Goal: Task Accomplishment & Management: Use online tool/utility

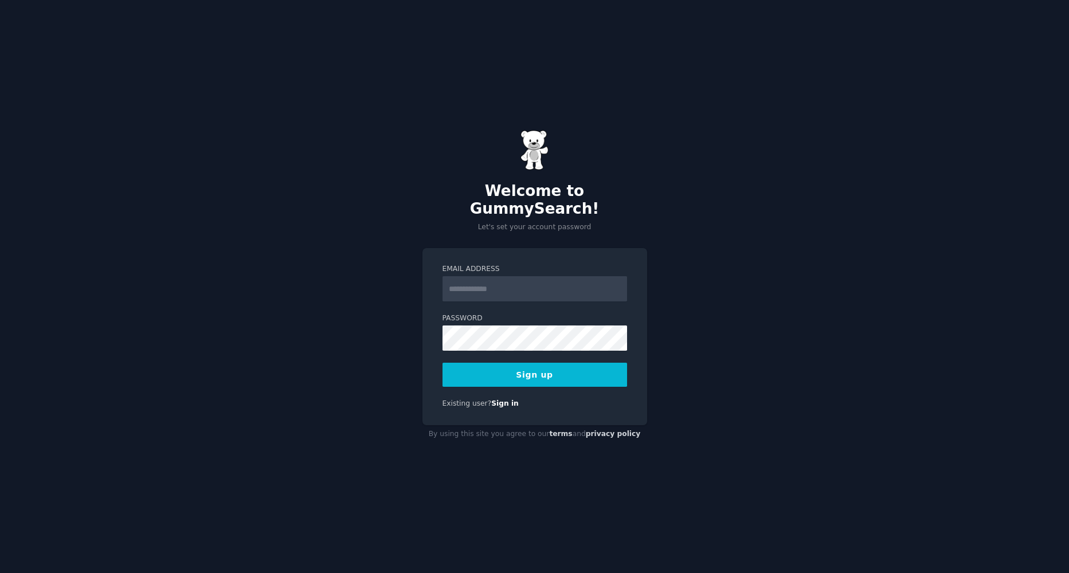
click at [482, 284] on input "Email Address" at bounding box center [534, 288] width 184 height 25
type input "*"
type input "**********"
click at [512, 371] on button "Sign up" at bounding box center [534, 375] width 184 height 24
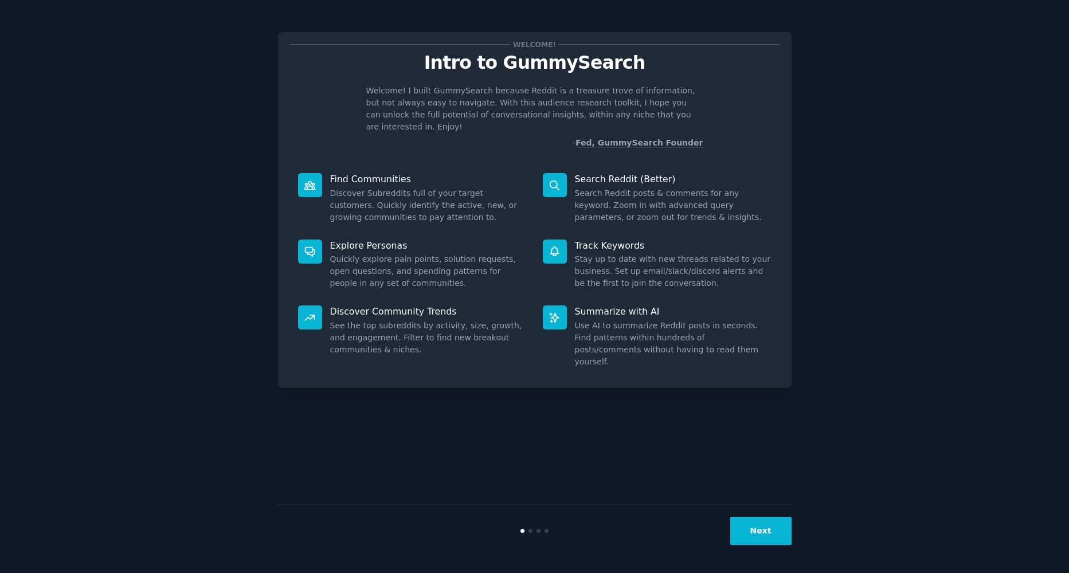
click at [755, 531] on button "Next" at bounding box center [760, 531] width 61 height 28
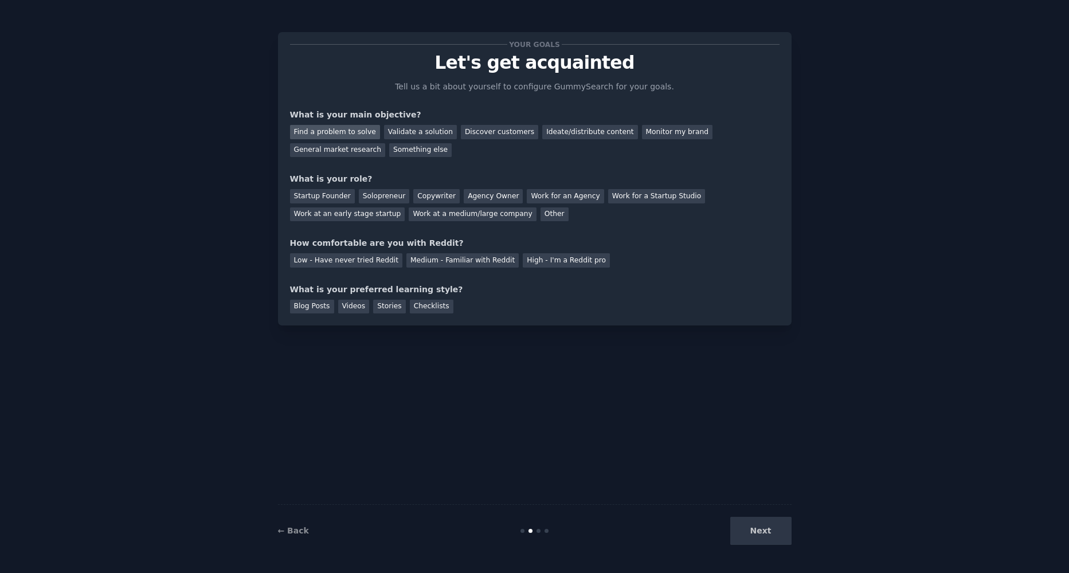
click at [335, 128] on div "Find a problem to solve" at bounding box center [335, 132] width 90 height 14
click at [407, 133] on div "Validate a solution" at bounding box center [420, 132] width 73 height 14
click at [346, 130] on div "Find a problem to solve" at bounding box center [335, 132] width 90 height 14
click at [311, 202] on div "Startup Founder" at bounding box center [322, 196] width 65 height 14
click at [394, 201] on div "Solopreneur" at bounding box center [384, 196] width 50 height 14
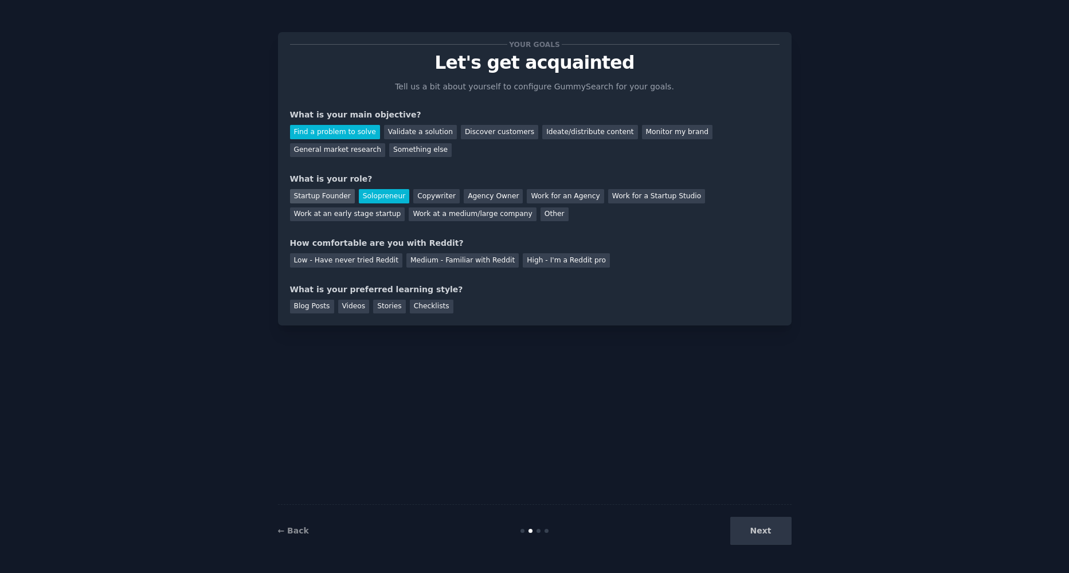
click at [321, 197] on div "Startup Founder" at bounding box center [322, 196] width 65 height 14
click at [372, 198] on div "Solopreneur" at bounding box center [384, 196] width 50 height 14
click at [418, 259] on div "Medium - Familiar with Reddit" at bounding box center [462, 260] width 112 height 14
click at [356, 305] on div "Videos" at bounding box center [354, 307] width 32 height 14
click at [759, 525] on button "Next" at bounding box center [760, 531] width 61 height 28
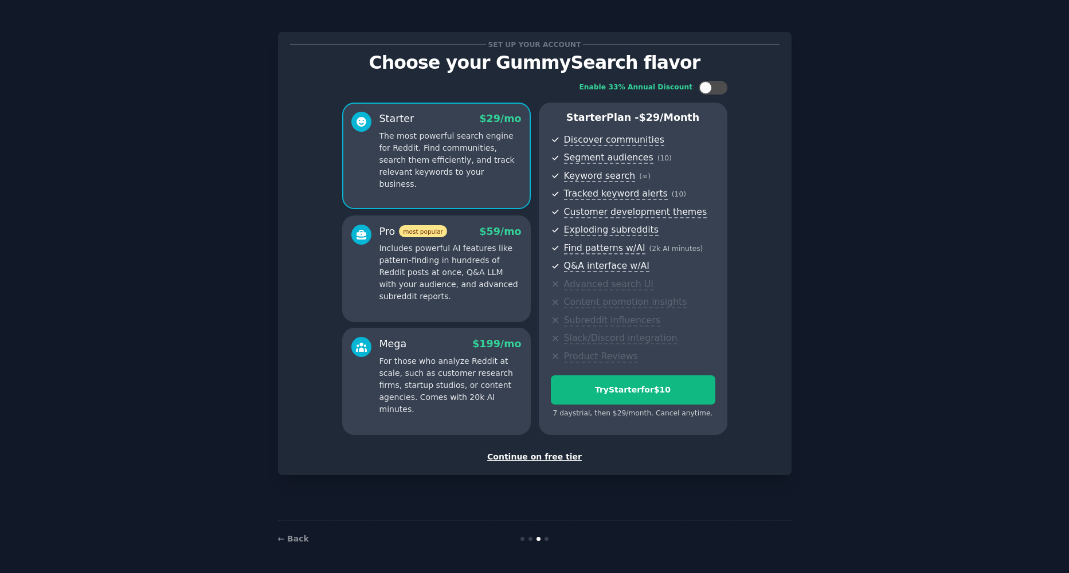
click at [537, 455] on div "Continue on free tier" at bounding box center [534, 457] width 489 height 12
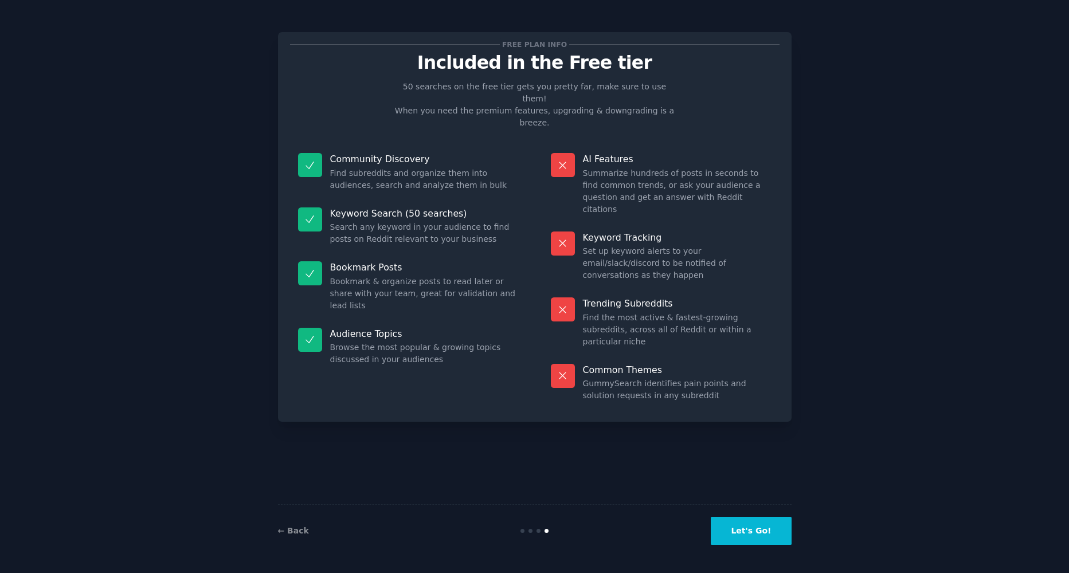
click at [745, 537] on button "Let's Go!" at bounding box center [750, 531] width 80 height 28
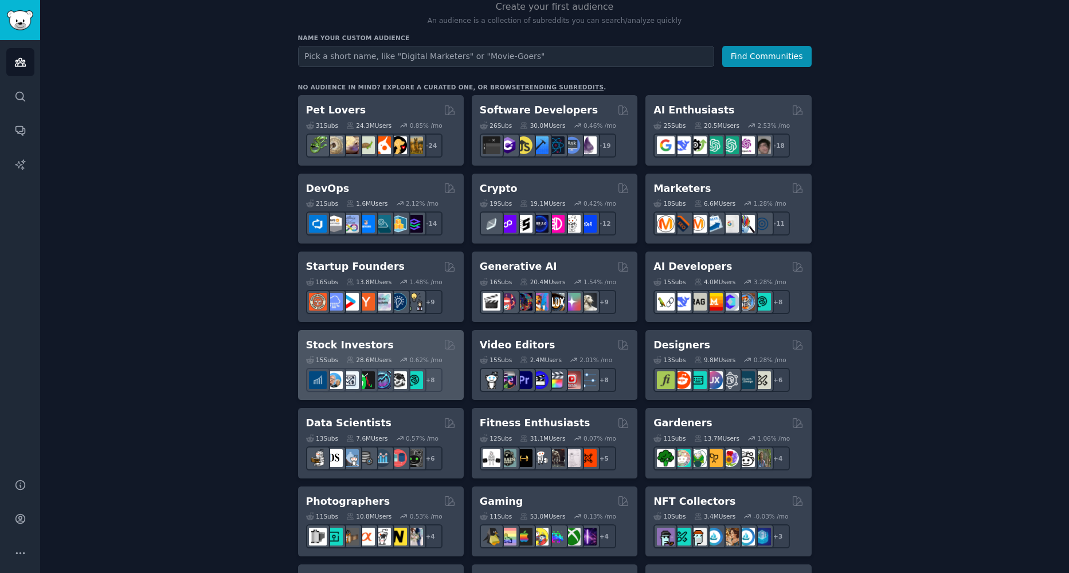
scroll to position [175, 0]
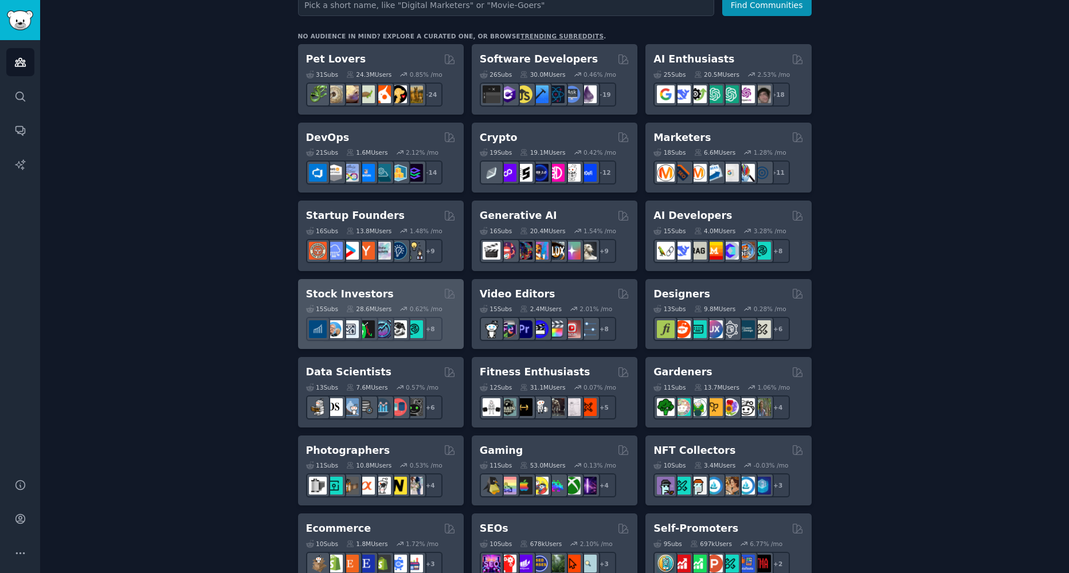
click at [387, 294] on div "Stock Investors" at bounding box center [381, 294] width 150 height 14
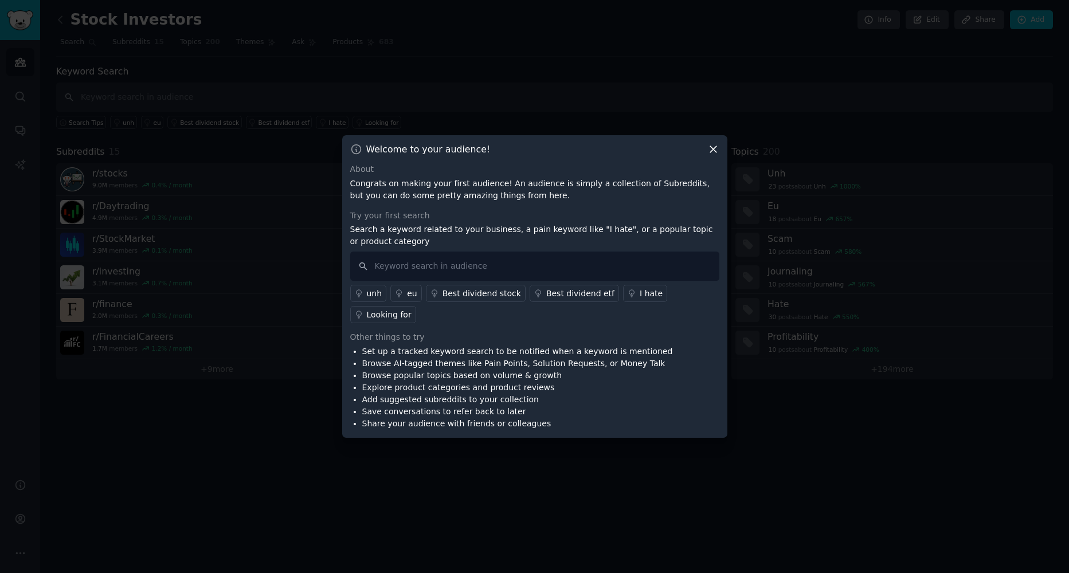
click at [716, 147] on icon at bounding box center [713, 150] width 6 height 6
click at [710, 147] on icon at bounding box center [713, 150] width 6 height 6
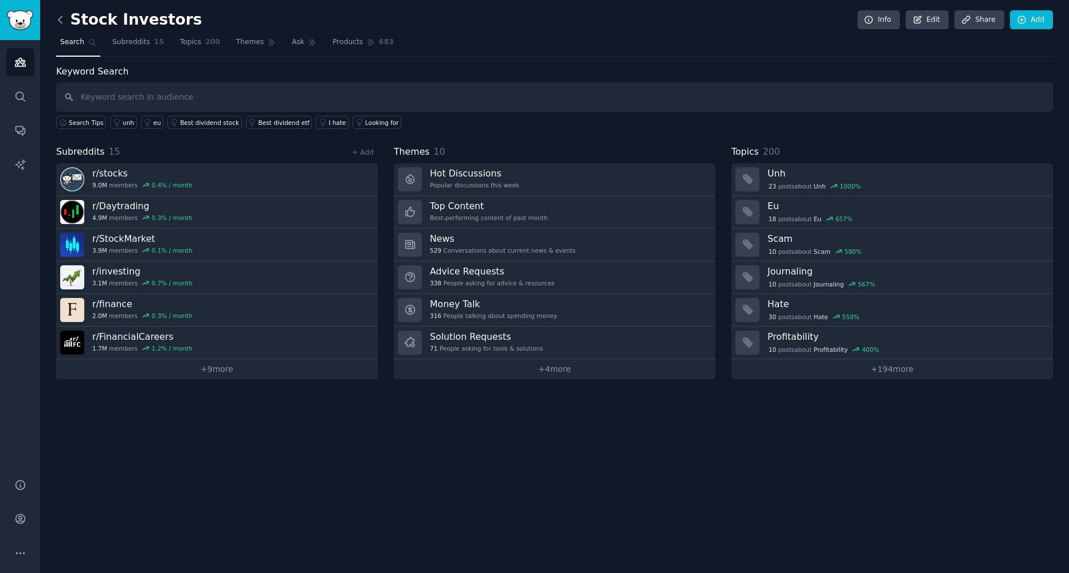
click at [57, 18] on icon at bounding box center [60, 20] width 12 height 12
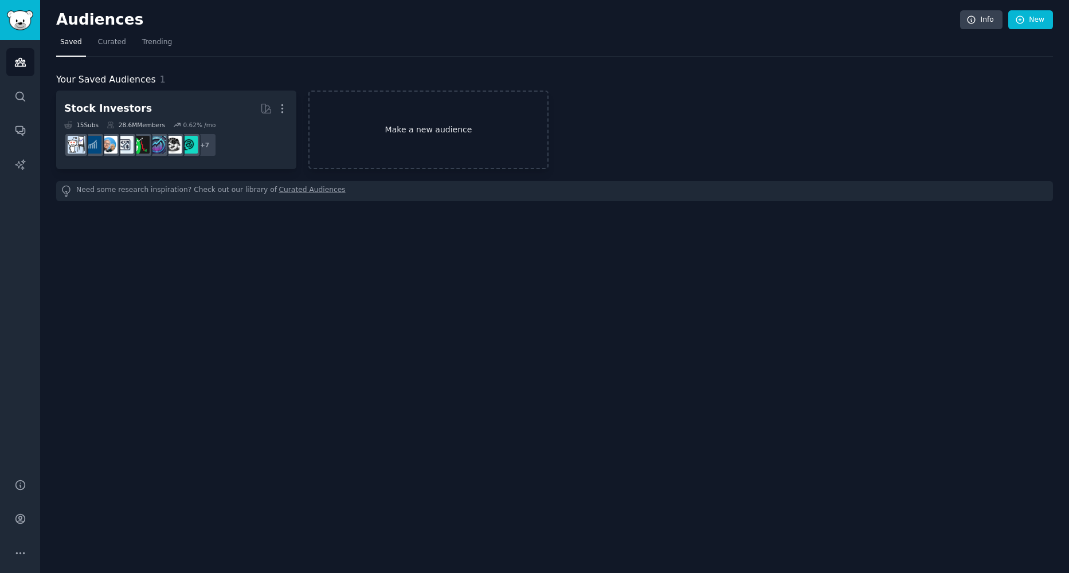
click at [432, 132] on link "Make a new audience" at bounding box center [428, 130] width 240 height 78
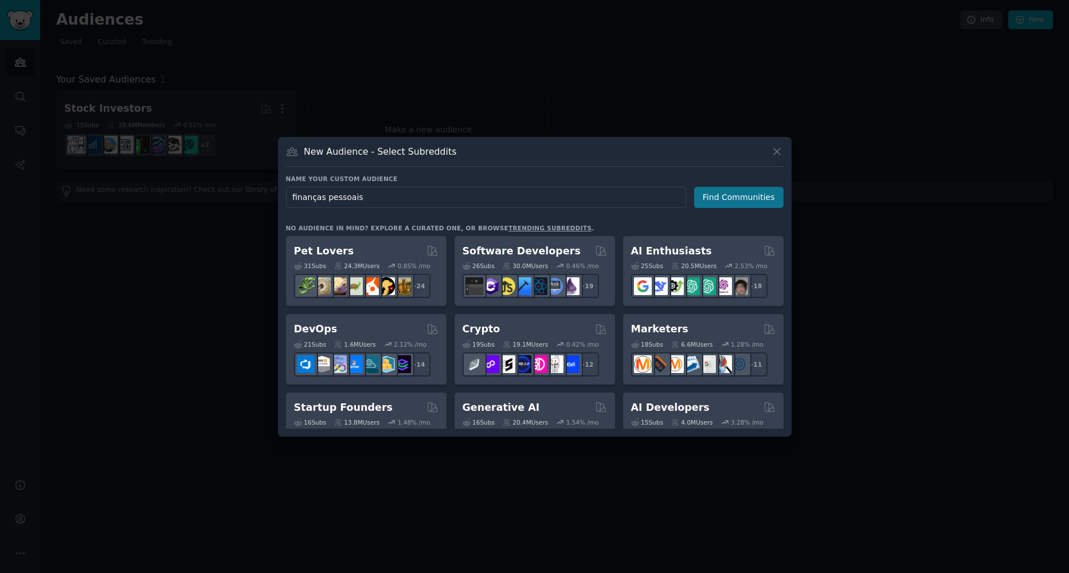
type input "finanças pessoais"
click at [759, 203] on button "Find Communities" at bounding box center [738, 197] width 89 height 21
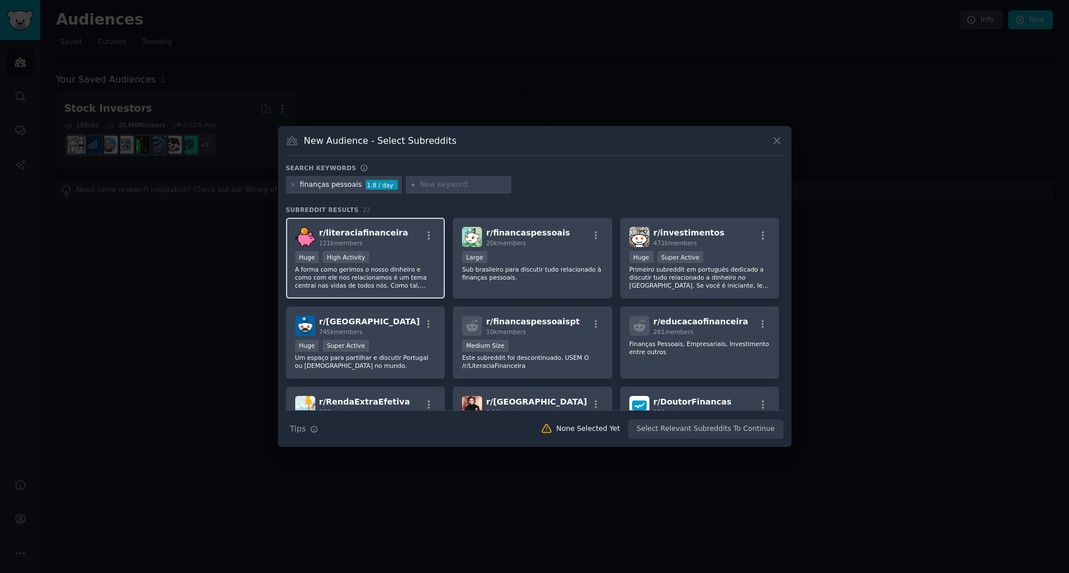
click at [402, 241] on div "r/ literaciafinanceira 121k members" at bounding box center [365, 237] width 141 height 20
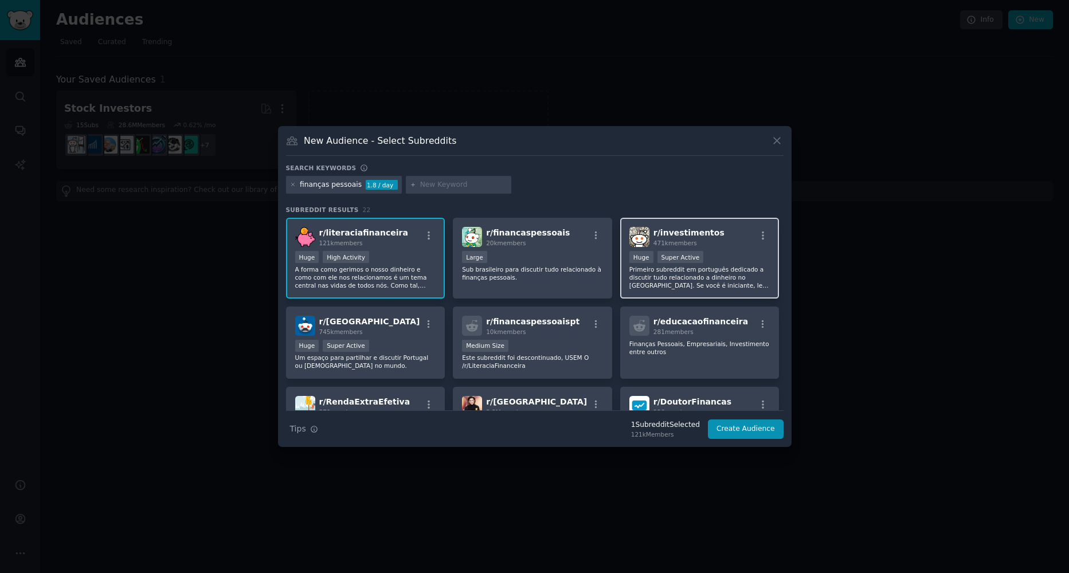
click at [714, 244] on div "r/ investimentos 471k members" at bounding box center [699, 237] width 141 height 20
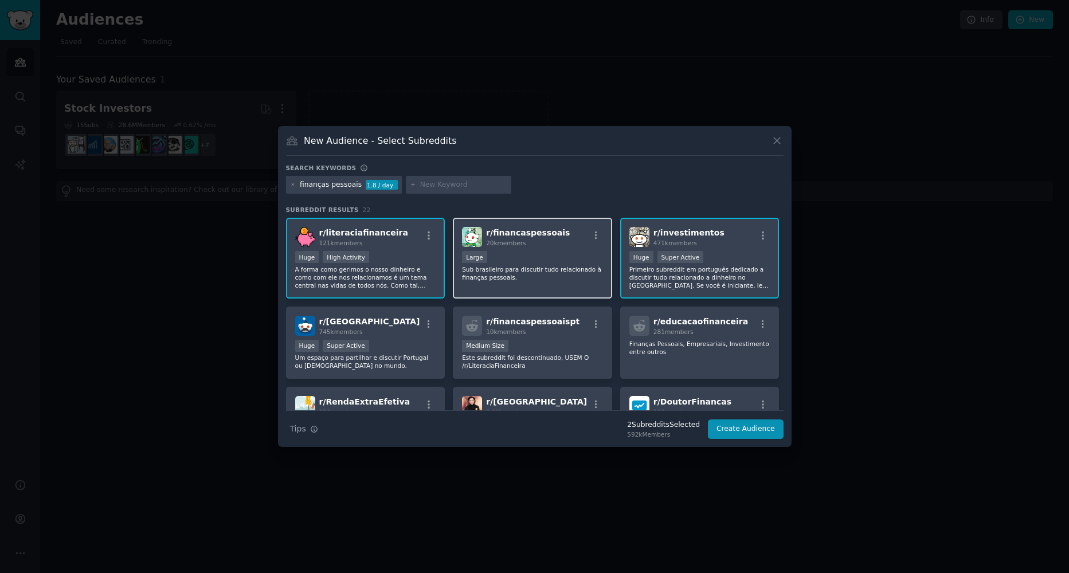
click at [543, 262] on div "10,000 - 100,000 members Large" at bounding box center [532, 258] width 141 height 14
click at [751, 430] on button "Create Audience" at bounding box center [746, 428] width 76 height 19
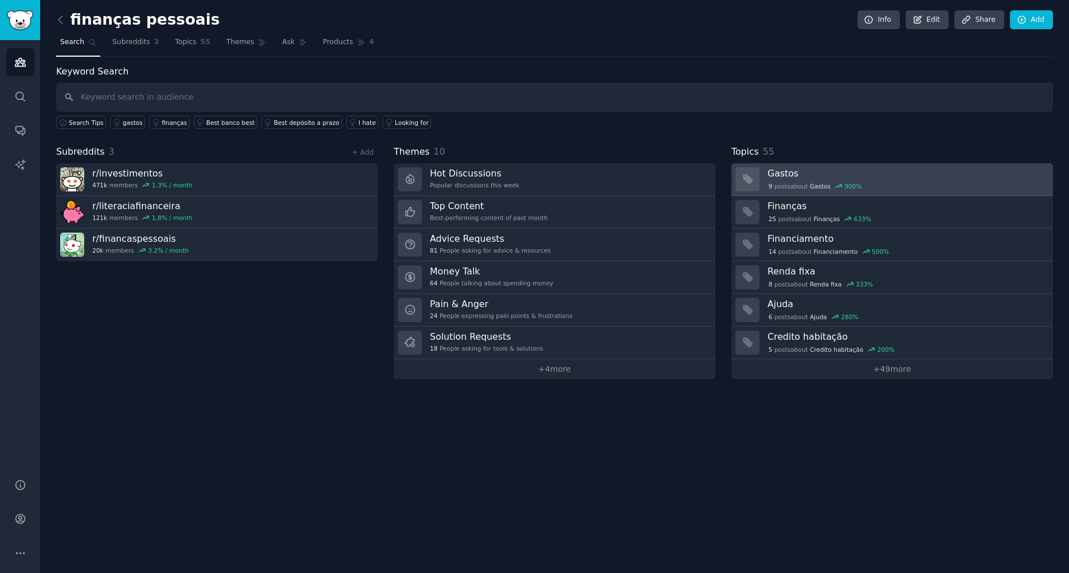
click at [803, 175] on h3 "Gastos" at bounding box center [905, 173] width 277 height 12
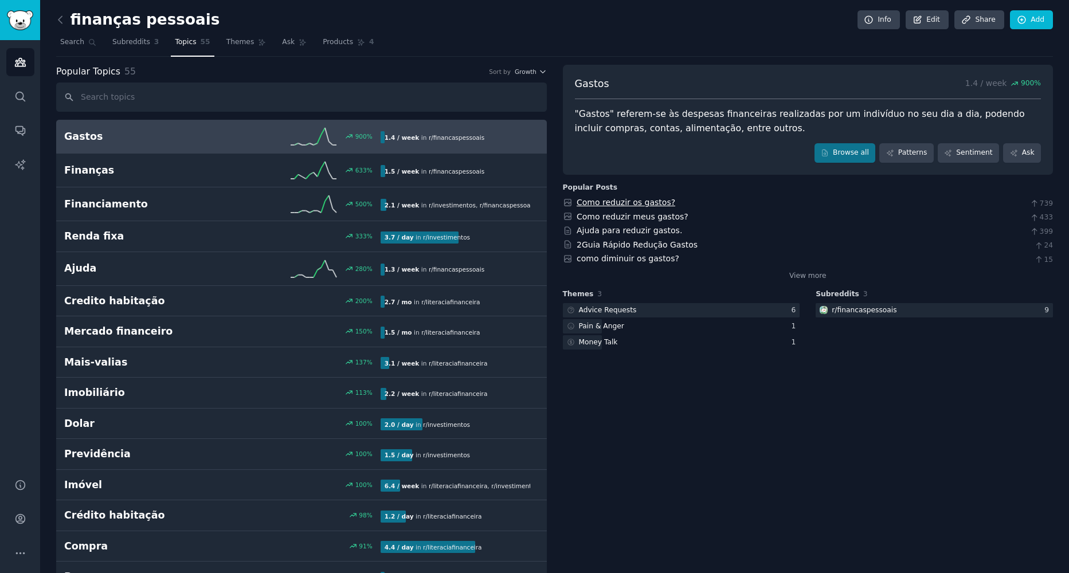
click at [598, 205] on link "Como reduzir os gastos?" at bounding box center [625, 202] width 99 height 9
